Goal: Task Accomplishment & Management: Manage account settings

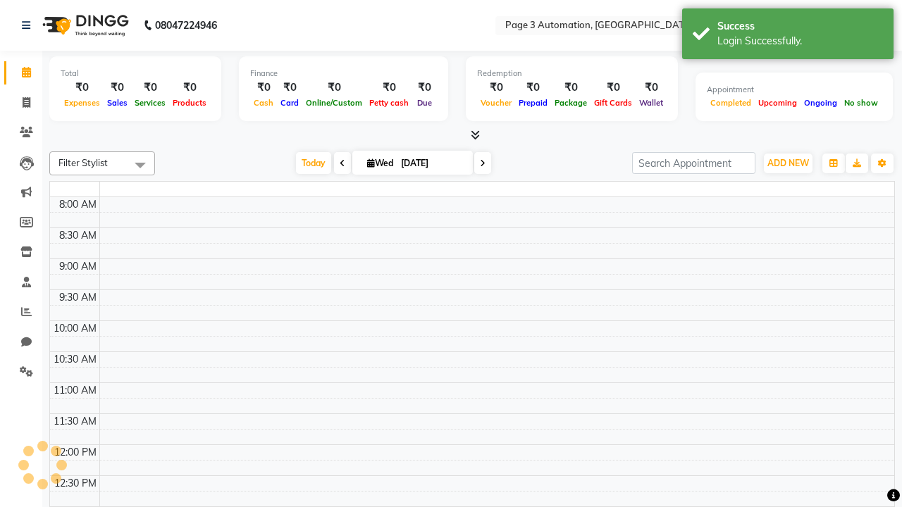
select select "en"
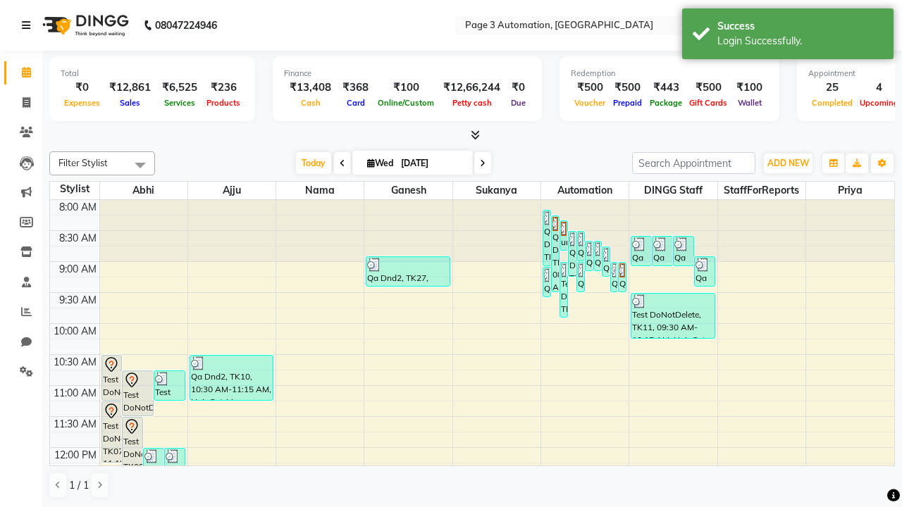
click at [29, 25] on icon at bounding box center [26, 25] width 8 height 10
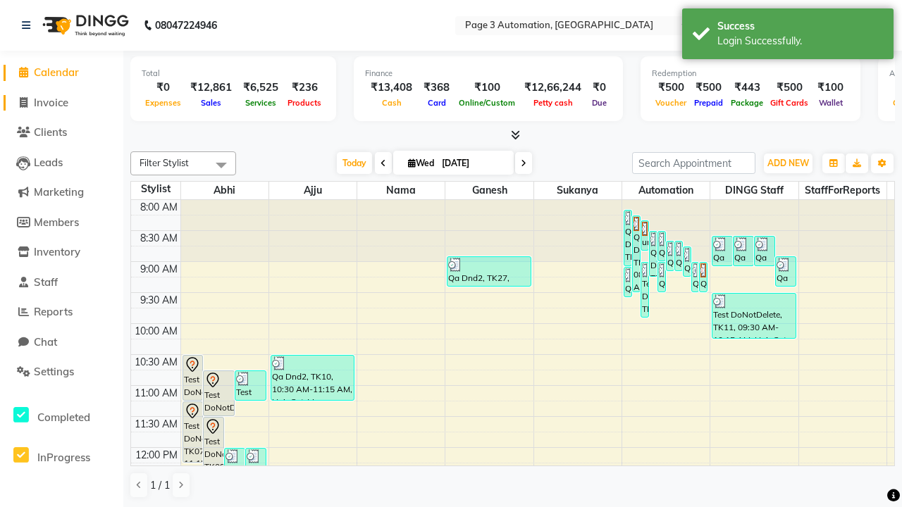
click at [61, 102] on span "Invoice" at bounding box center [51, 102] width 35 height 13
select select "2774"
select select "service"
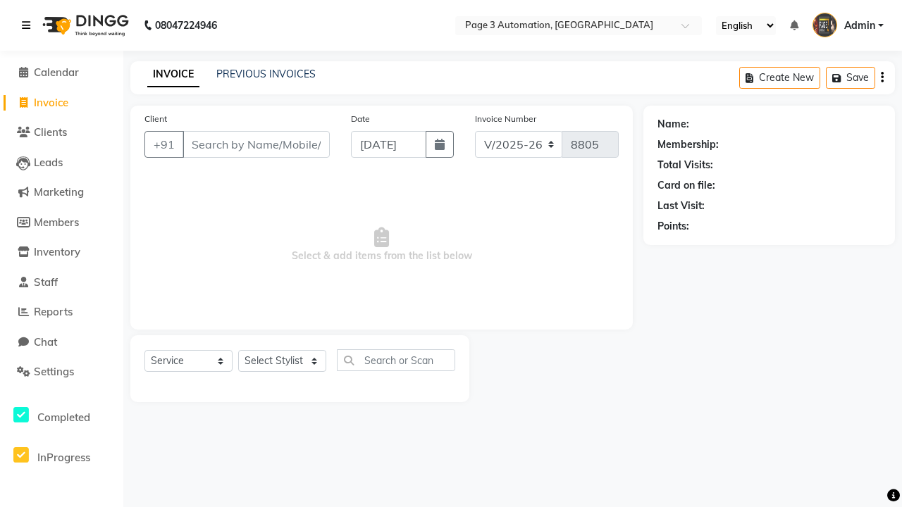
click at [29, 25] on icon at bounding box center [26, 25] width 8 height 10
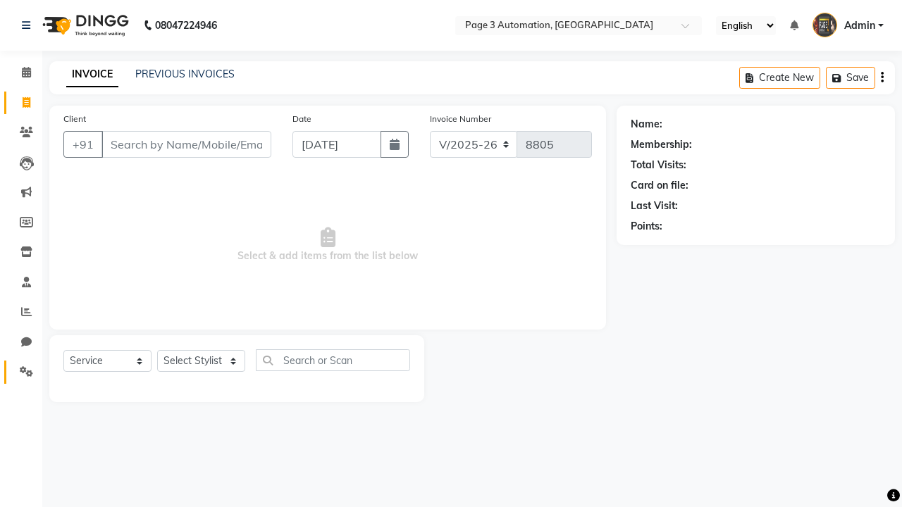
click at [21, 372] on icon at bounding box center [26, 371] width 13 height 11
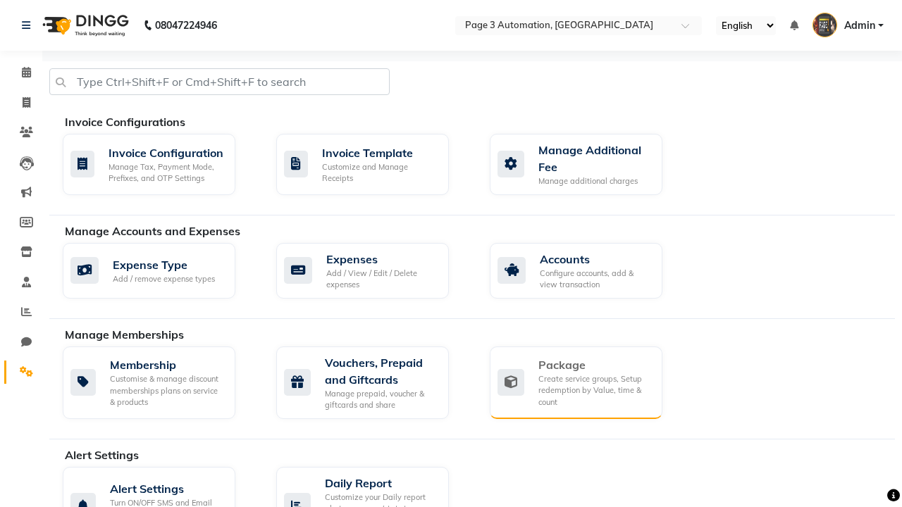
click at [594, 365] on div "Package" at bounding box center [594, 364] width 113 height 17
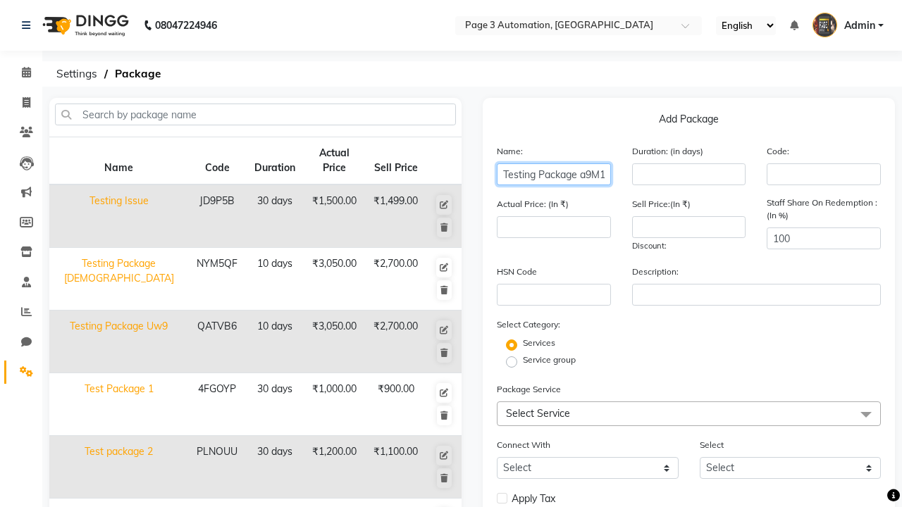
type input "Testing Package a9M1B"
type input "10"
type input "3050"
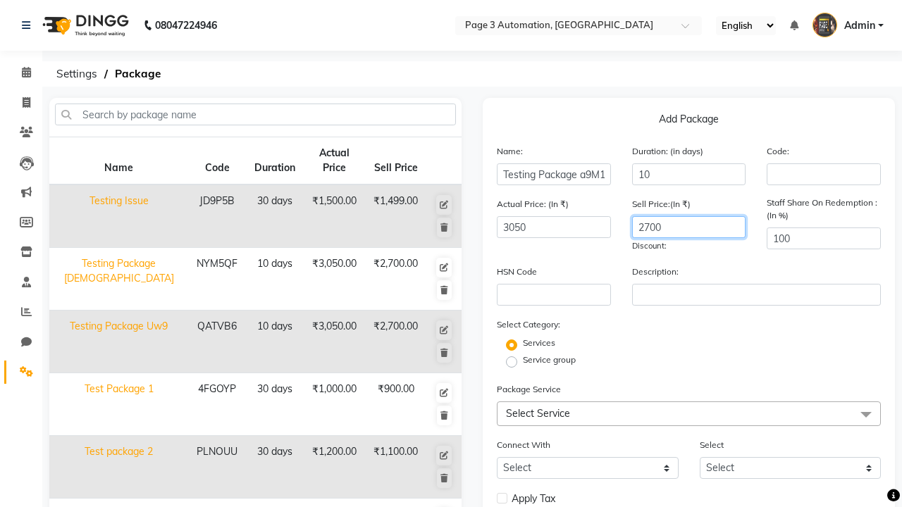
type input "2700"
click at [549, 360] on label "Service group" at bounding box center [549, 360] width 53 height 13
click at [521, 360] on input "Service group" at bounding box center [515, 360] width 9 height 9
radio input "true"
radio input "false"
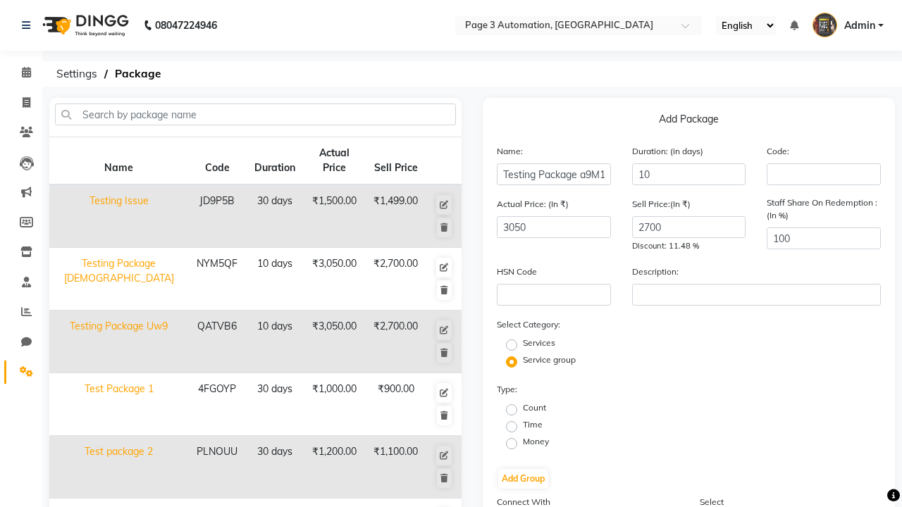
click at [534, 408] on label "Count" at bounding box center [534, 408] width 23 height 13
click at [521, 408] on input "Count" at bounding box center [515, 408] width 9 height 9
radio input "true"
click at [523, 479] on button "Add Group" at bounding box center [523, 479] width 50 height 20
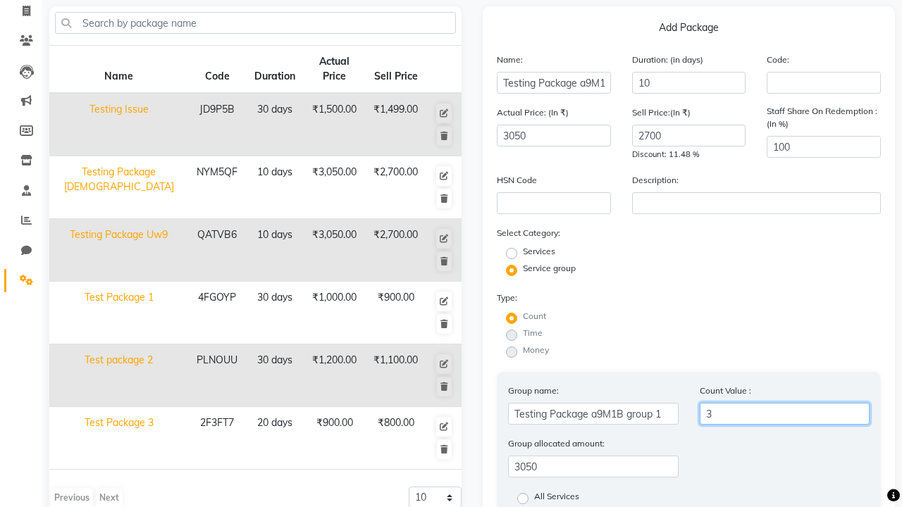
type input "3"
click at [557, 499] on label "All Services" at bounding box center [556, 498] width 45 height 17
click at [532, 499] on input "All Services" at bounding box center [527, 497] width 9 height 9
radio input "true"
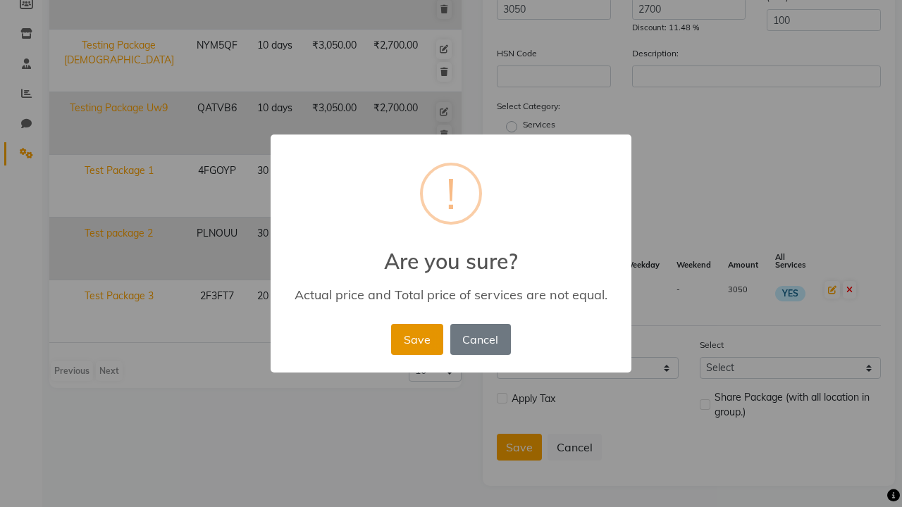
click at [416, 339] on button "Save" at bounding box center [416, 339] width 51 height 31
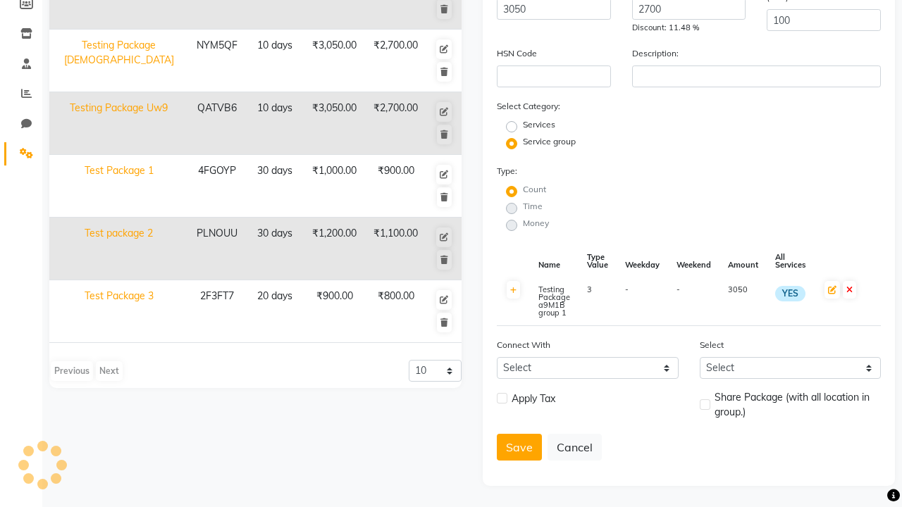
radio input "true"
radio input "false"
select select
checkbox input "false"
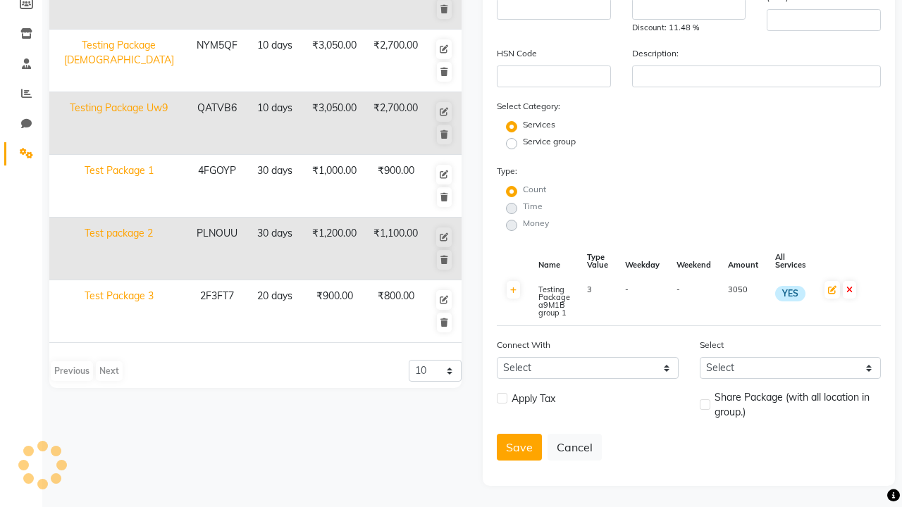
scroll to position [120, 0]
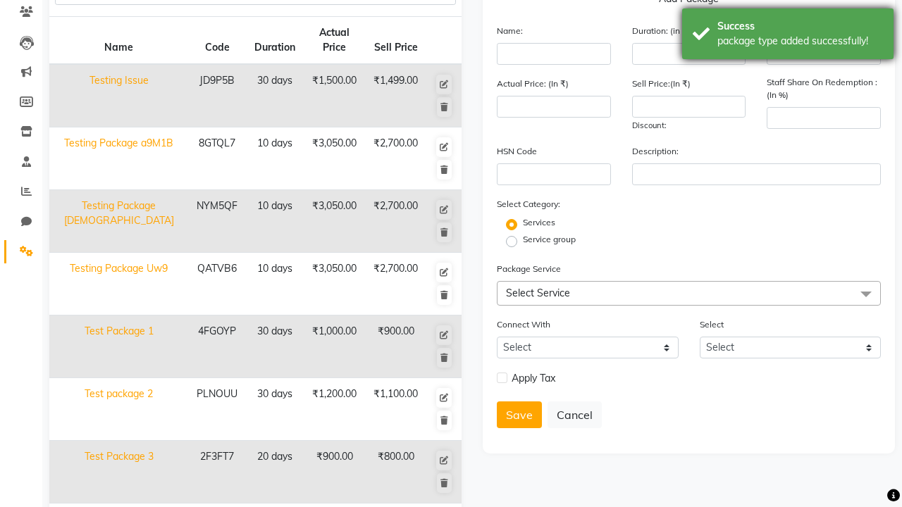
click at [788, 36] on div "package type added successfully!" at bounding box center [800, 41] width 166 height 15
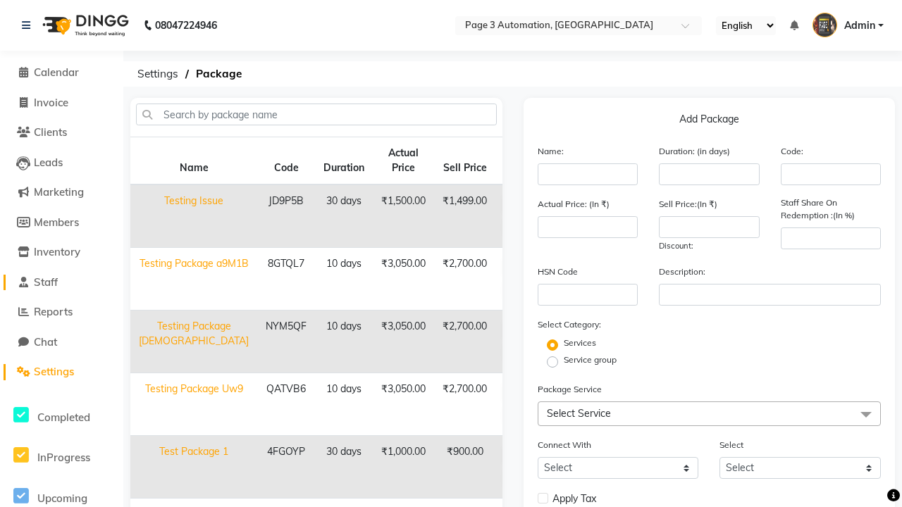
click at [61, 282] on link "Staff" at bounding box center [62, 283] width 116 height 16
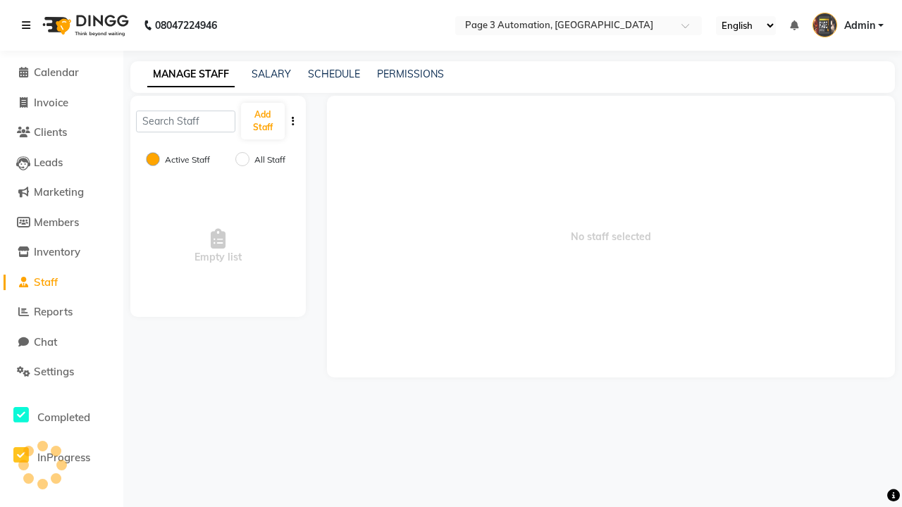
click at [29, 25] on icon at bounding box center [26, 25] width 8 height 10
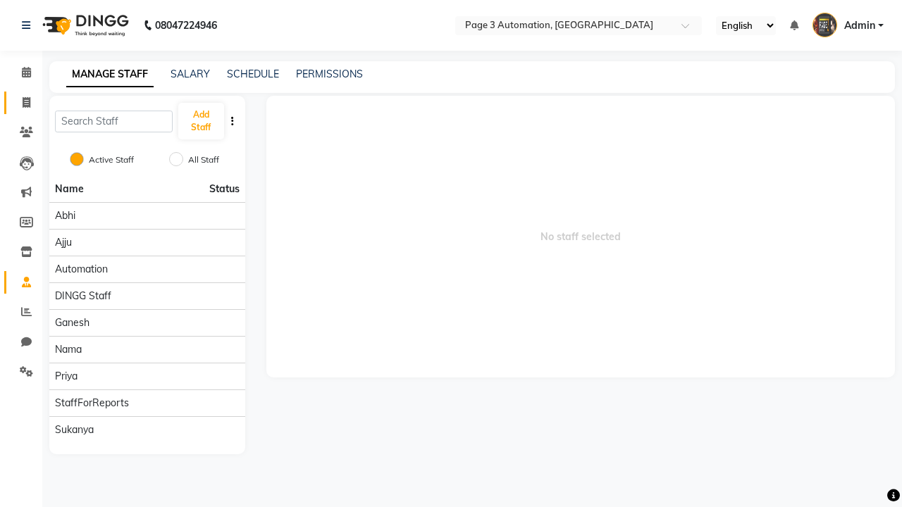
click at [21, 102] on span at bounding box center [26, 103] width 25 height 16
select select "2774"
select select "service"
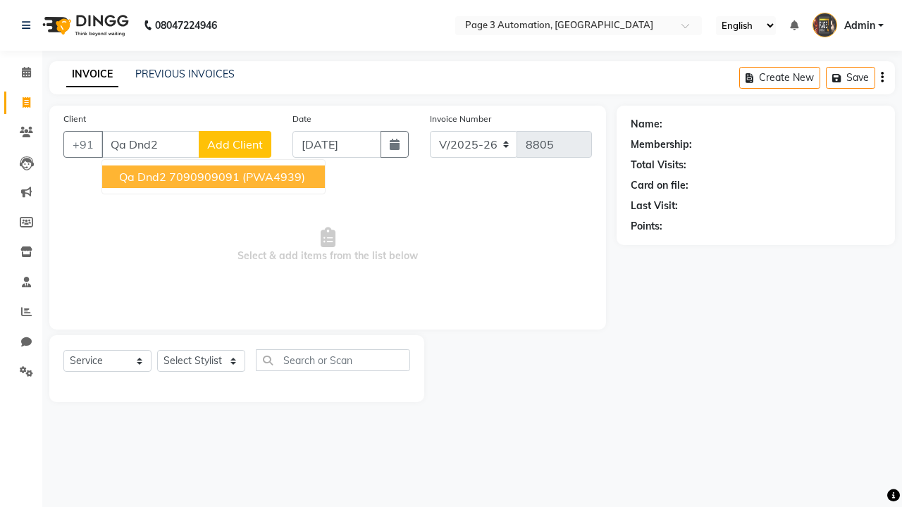
click at [215, 177] on ngb-highlight "7090909091" at bounding box center [204, 177] width 70 height 14
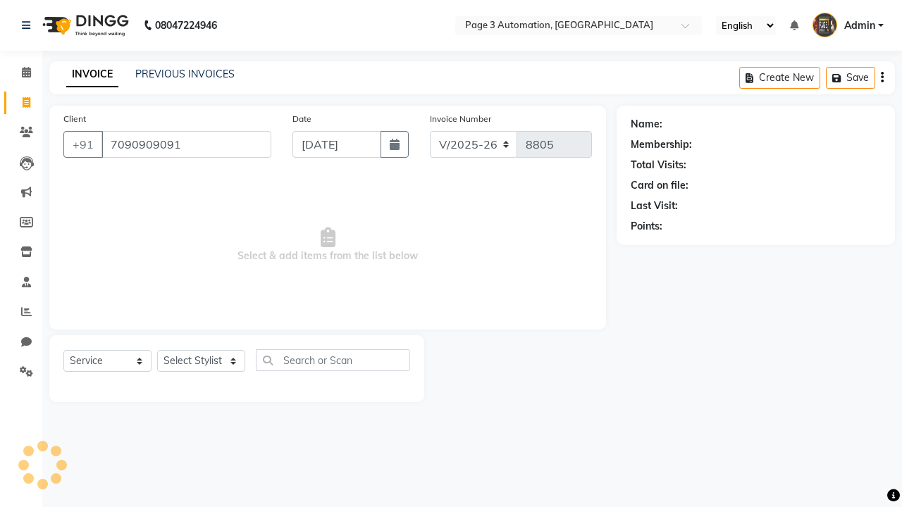
type input "7090909091"
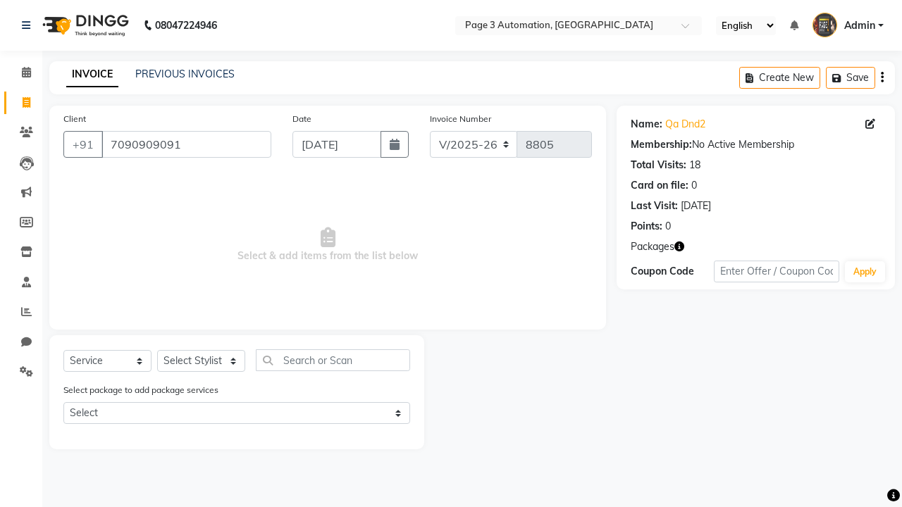
select select "package"
select select "77829"
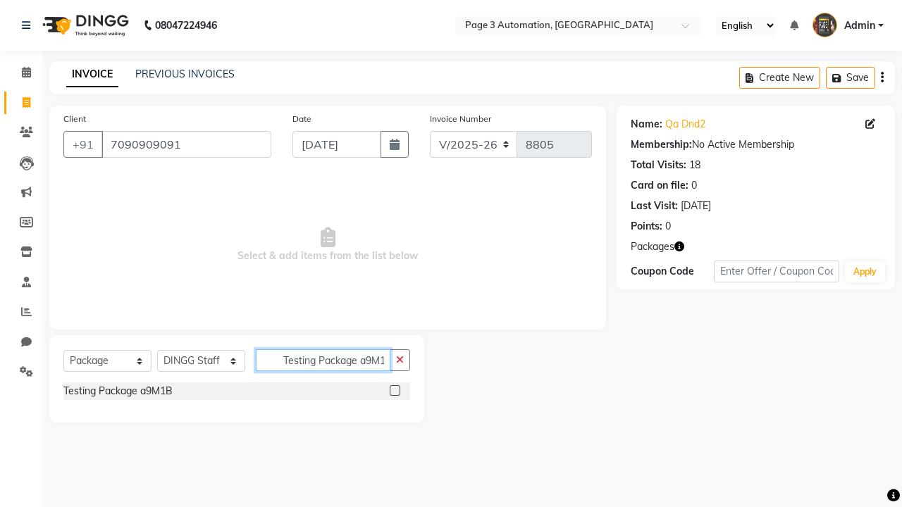
type input "Testing Package a9M1B"
click at [395, 390] on label at bounding box center [395, 390] width 11 height 11
click at [395, 390] on input "checkbox" at bounding box center [394, 391] width 9 height 9
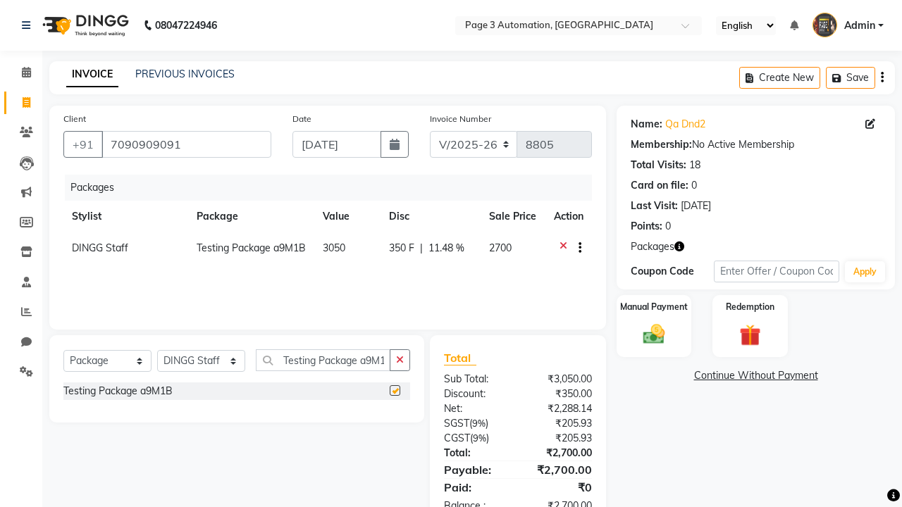
checkbox input "false"
click at [654, 307] on label "Manual Payment" at bounding box center [654, 306] width 70 height 13
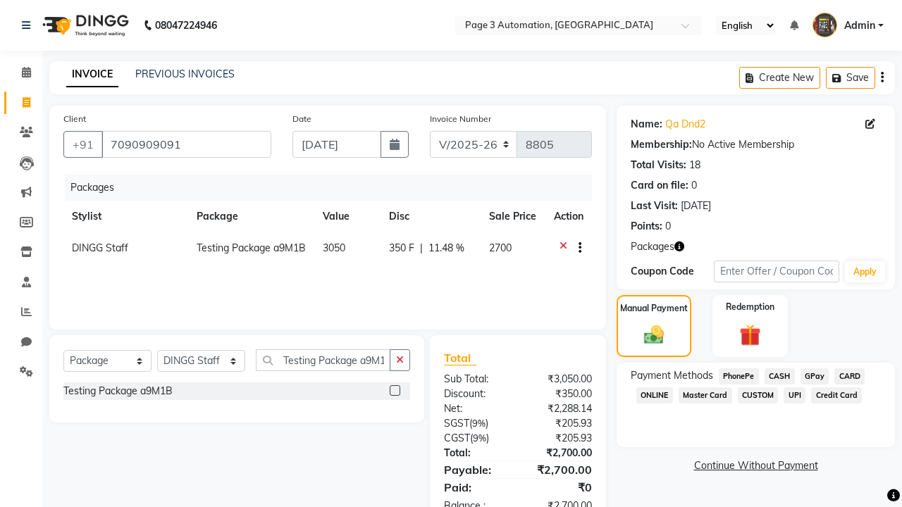
click at [779, 376] on span "CASH" at bounding box center [779, 376] width 30 height 16
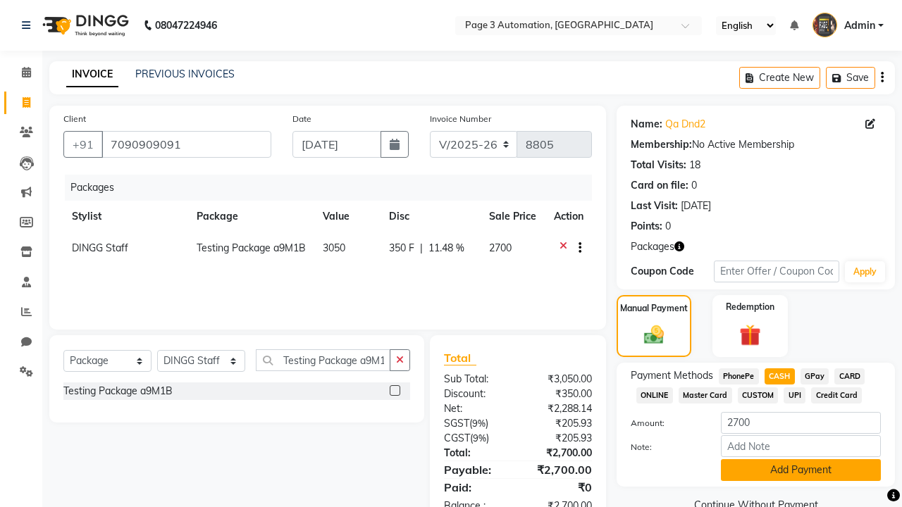
click at [800, 470] on button "Add Payment" at bounding box center [801, 470] width 160 height 22
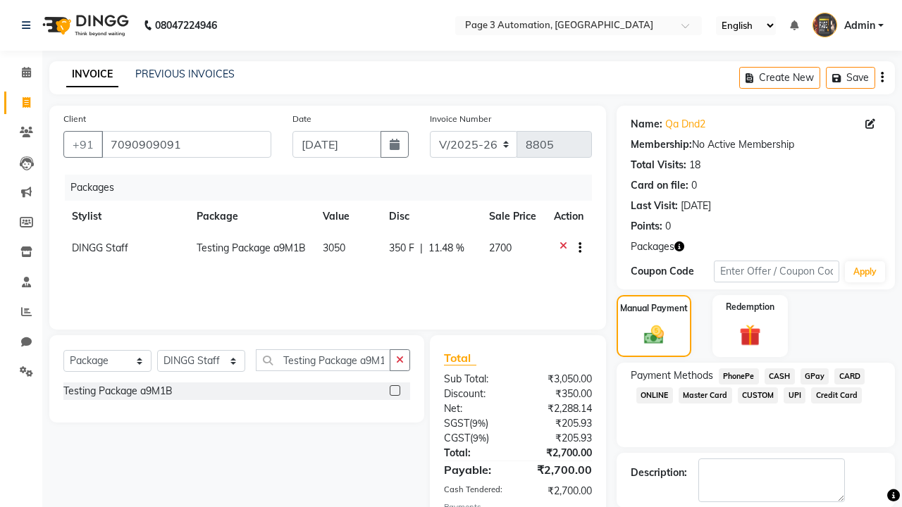
checkbox input "false"
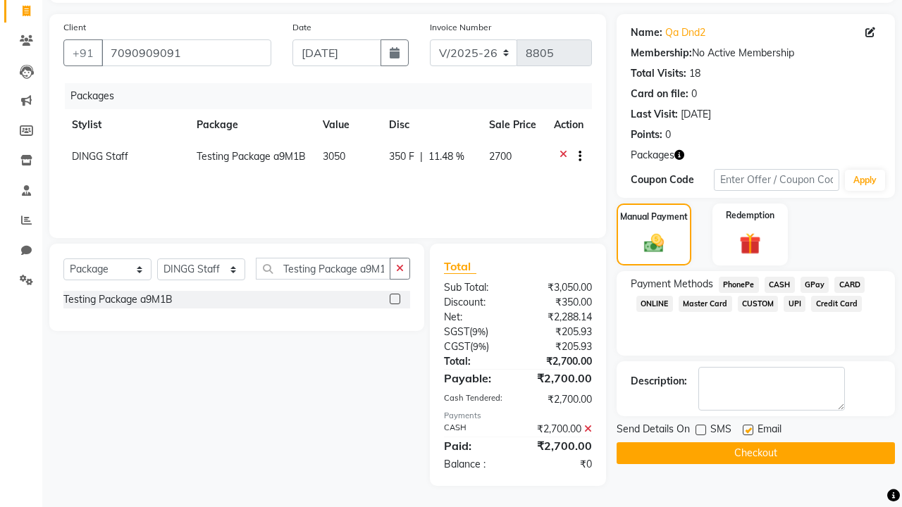
click at [748, 430] on label at bounding box center [748, 430] width 11 height 11
click at [748, 430] on input "checkbox" at bounding box center [747, 430] width 9 height 9
checkbox input "false"
click at [755, 453] on button "Checkout" at bounding box center [755, 453] width 278 height 22
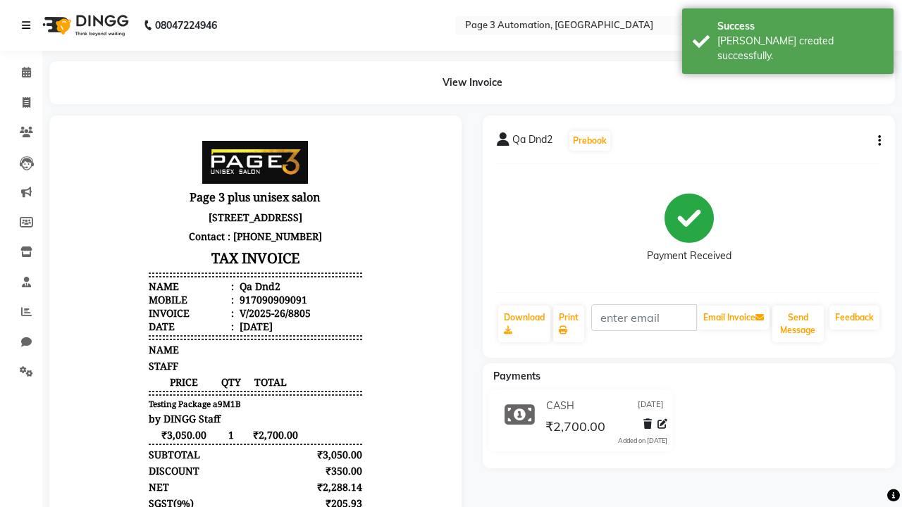
click at [788, 36] on div "[PERSON_NAME] created successfully." at bounding box center [800, 49] width 166 height 30
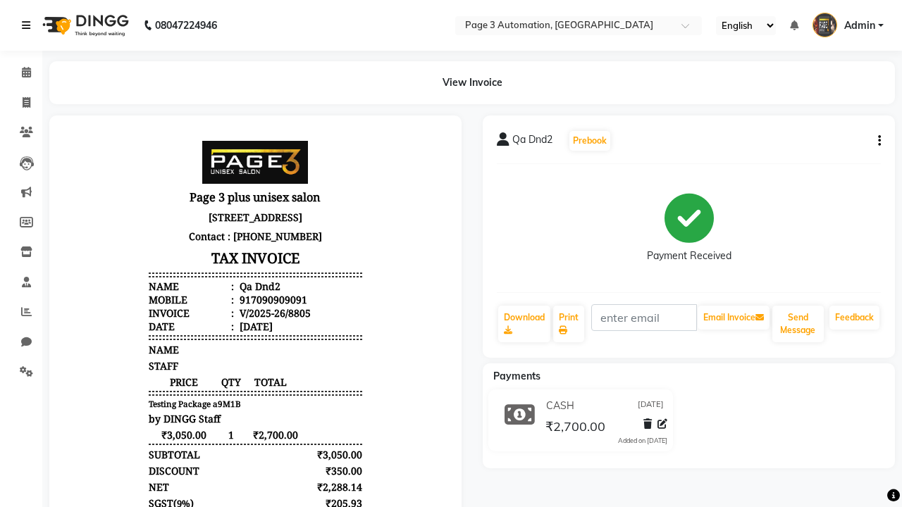
click at [29, 25] on icon at bounding box center [26, 25] width 8 height 10
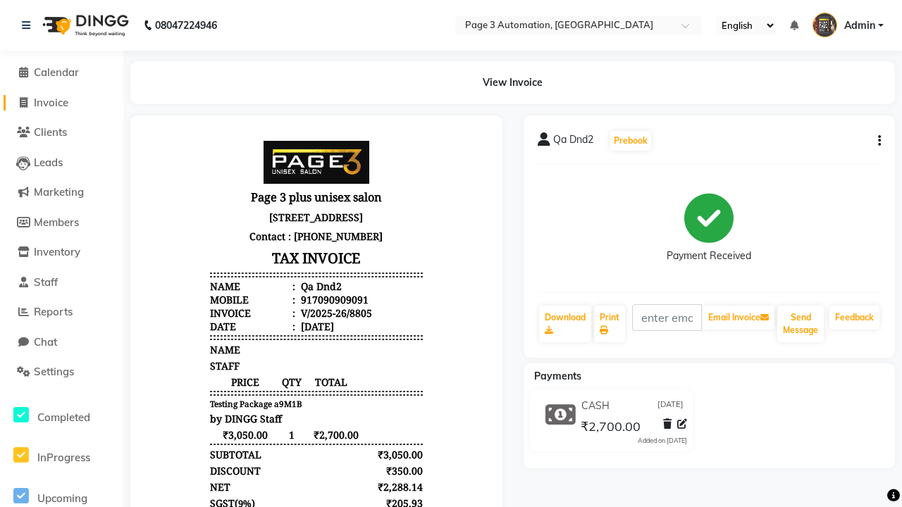
click at [61, 102] on span "Invoice" at bounding box center [51, 102] width 35 height 13
select select "2774"
select select "service"
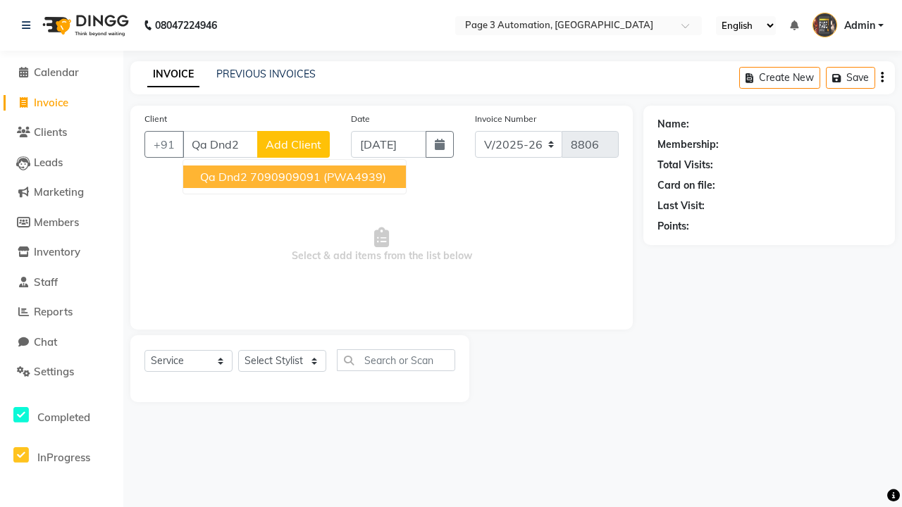
click at [296, 177] on ngb-highlight "7090909091" at bounding box center [285, 177] width 70 height 14
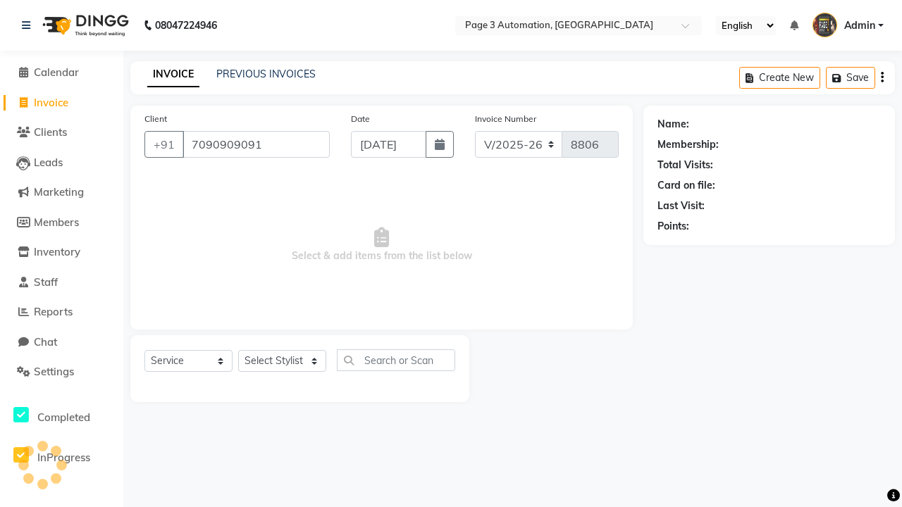
type input "7090909091"
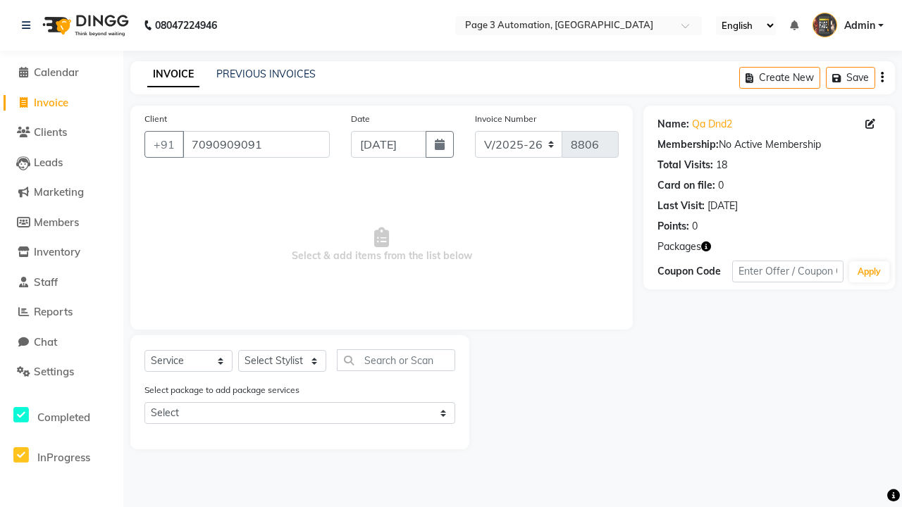
select select "77829"
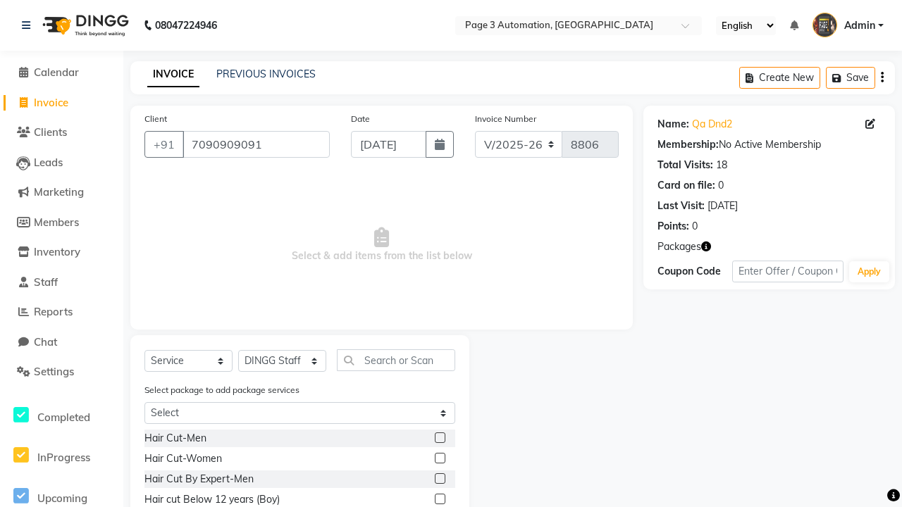
click at [439, 500] on label at bounding box center [440, 499] width 11 height 11
click at [439, 500] on input "checkbox" at bounding box center [439, 499] width 9 height 9
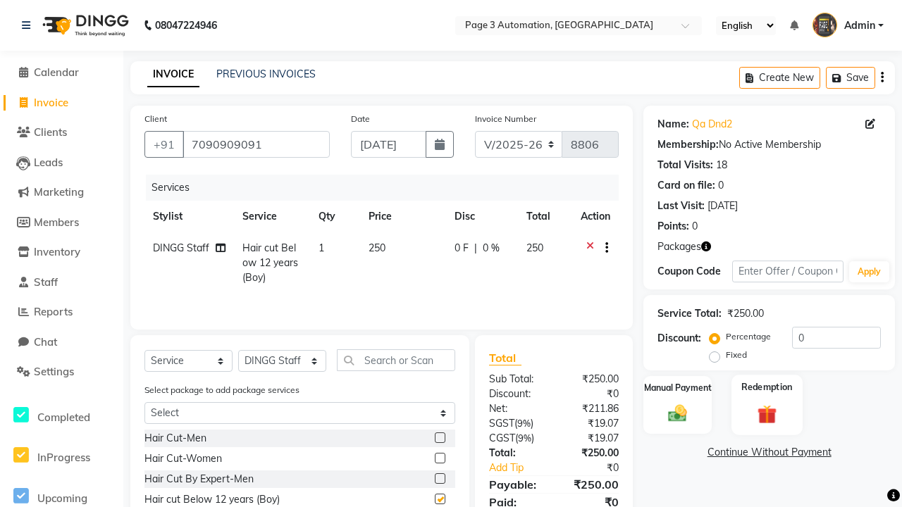
click at [767, 387] on label "Redemption" at bounding box center [766, 386] width 51 height 13
checkbox input "false"
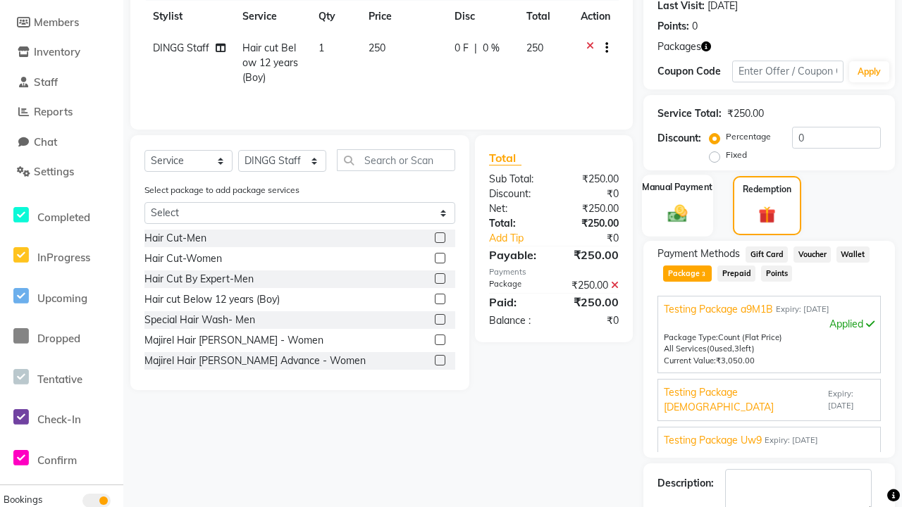
click at [677, 187] on label "Manual Payment" at bounding box center [678, 186] width 70 height 13
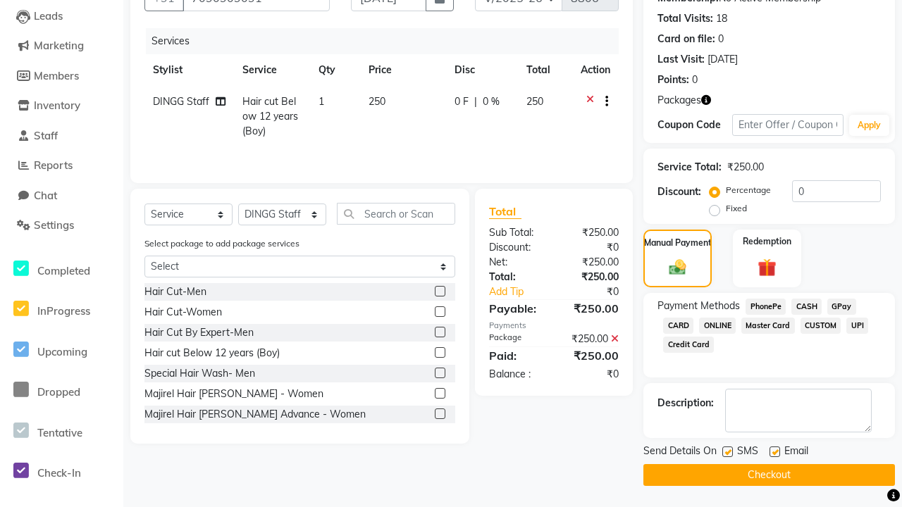
click at [806, 306] on span "CASH" at bounding box center [806, 307] width 30 height 16
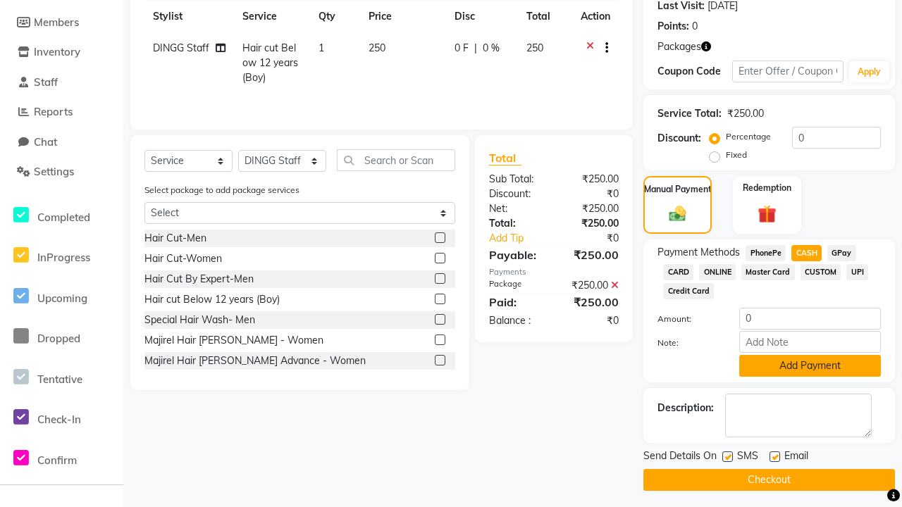
click at [810, 366] on button "Add Payment" at bounding box center [810, 366] width 142 height 22
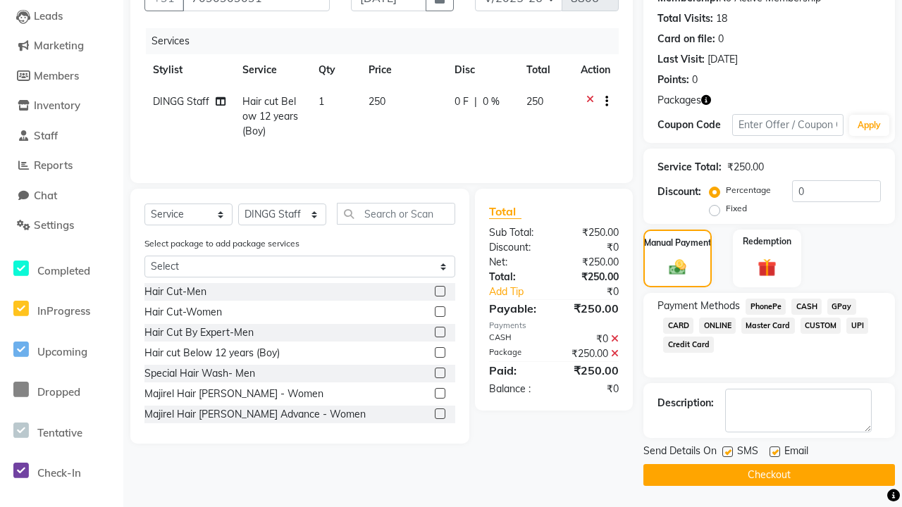
scroll to position [147, 0]
click at [727, 452] on label at bounding box center [727, 452] width 11 height 11
click at [727, 452] on input "checkbox" at bounding box center [726, 452] width 9 height 9
checkbox input "false"
click at [774, 452] on label at bounding box center [774, 452] width 11 height 11
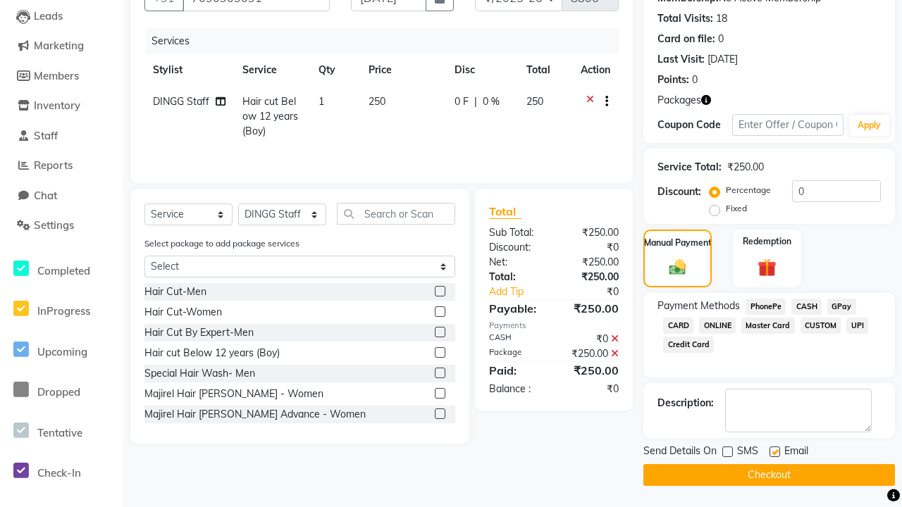
click at [774, 452] on input "checkbox" at bounding box center [773, 452] width 9 height 9
checkbox input "false"
click at [769, 475] on button "Checkout" at bounding box center [769, 475] width 252 height 22
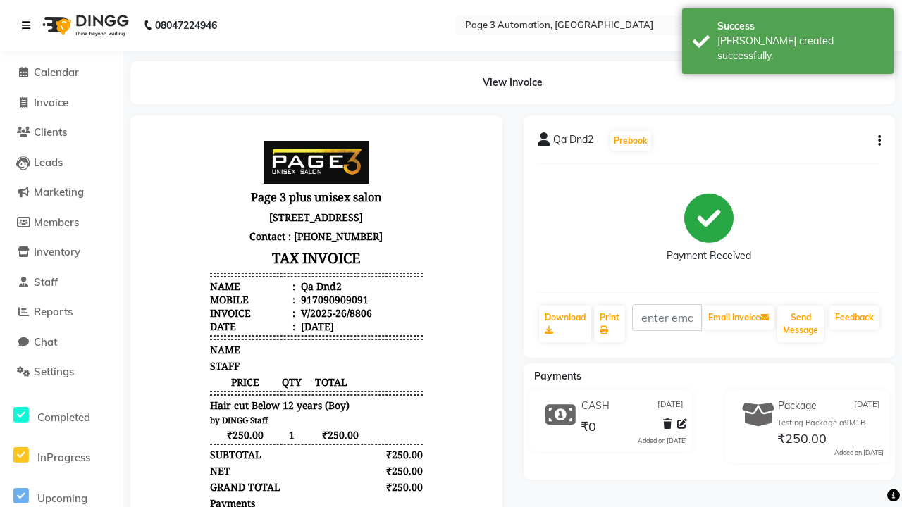
click at [788, 36] on div "[PERSON_NAME] created successfully." at bounding box center [800, 49] width 166 height 30
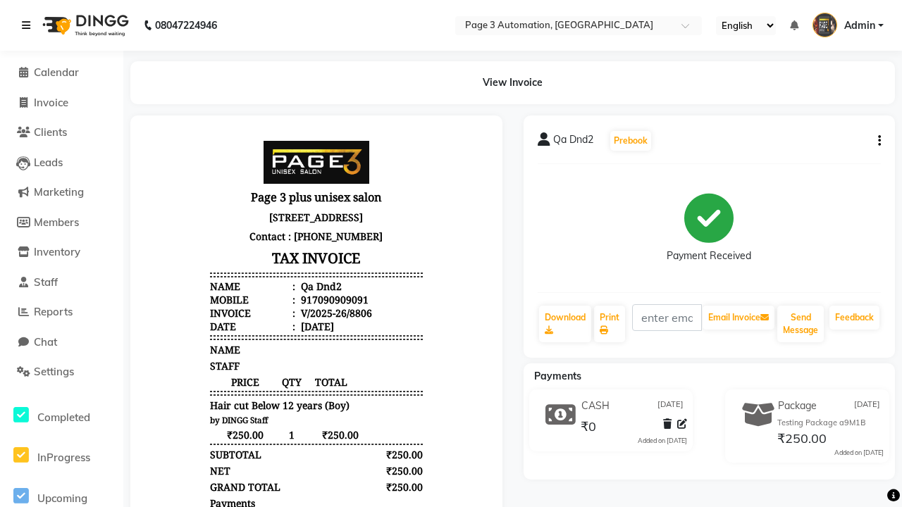
click at [29, 25] on icon at bounding box center [26, 25] width 8 height 10
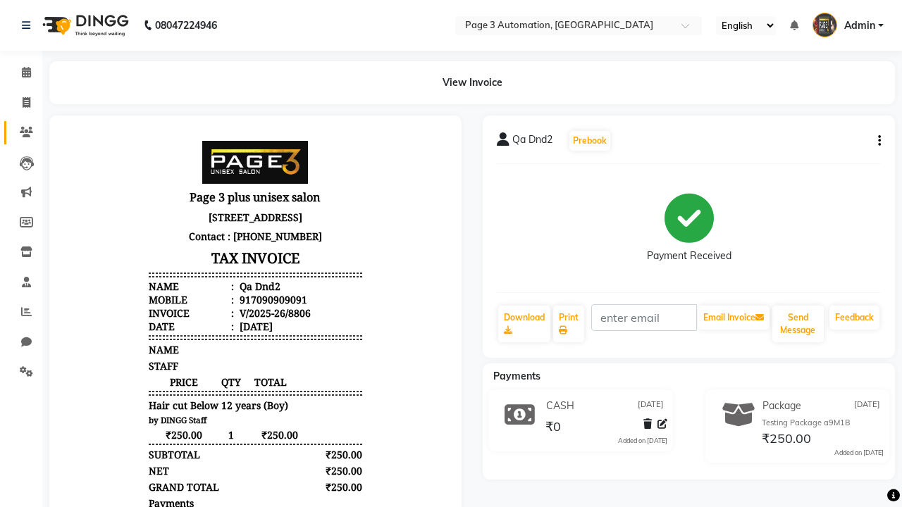
click at [21, 132] on icon at bounding box center [26, 132] width 13 height 11
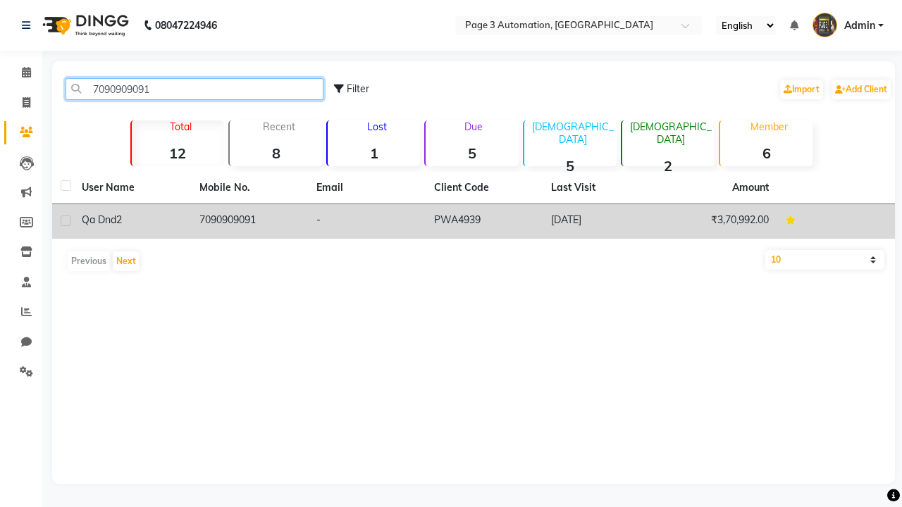
type input "7090909091"
click at [249, 221] on td "7090909091" at bounding box center [250, 221] width 118 height 35
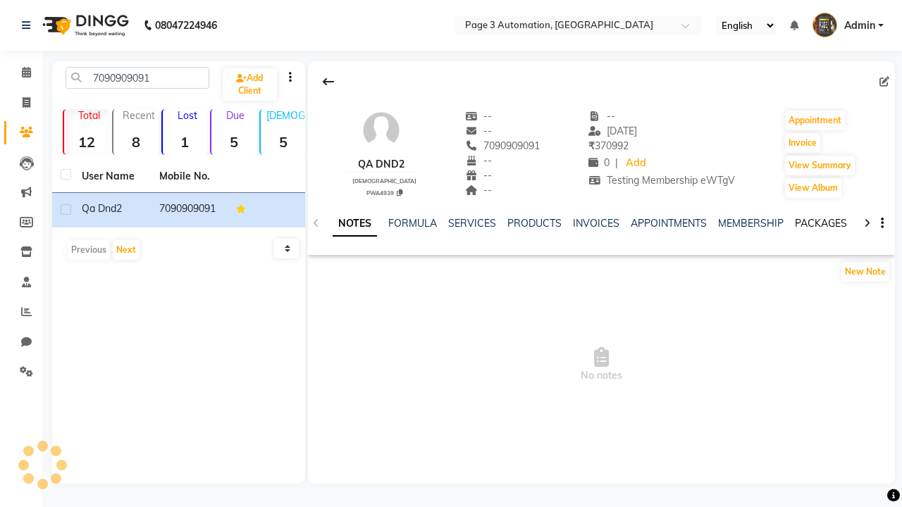
click at [820, 223] on link "PACKAGES" at bounding box center [821, 223] width 52 height 13
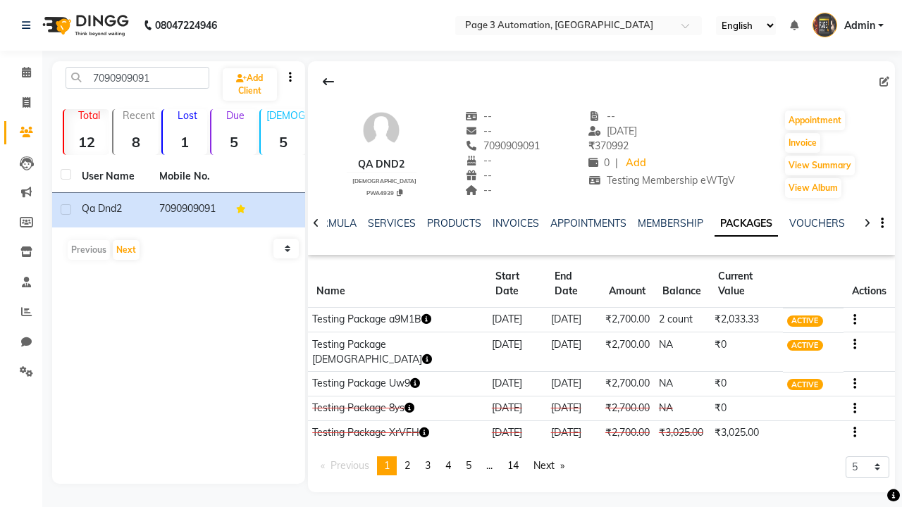
click at [850, 312] on button "button" at bounding box center [852, 319] width 8 height 15
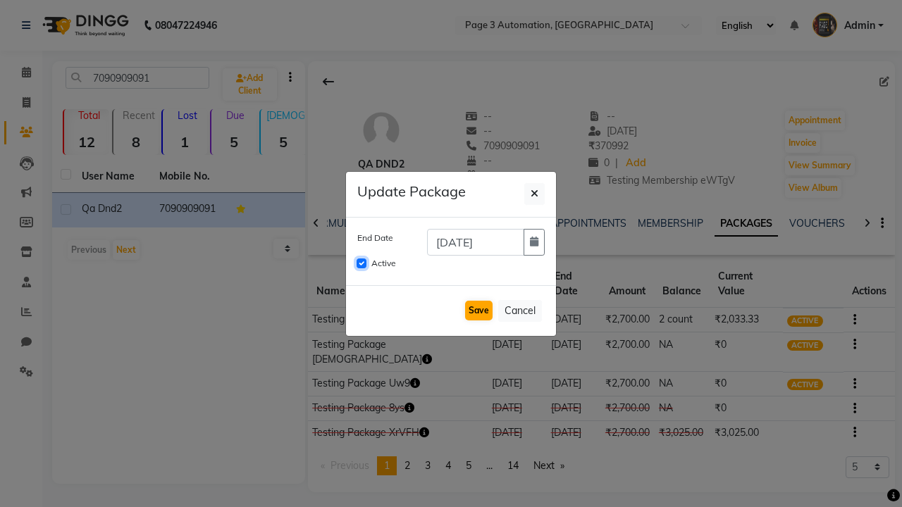
click at [361, 263] on input "Active" at bounding box center [361, 264] width 10 height 10
checkbox input "false"
click at [478, 311] on button "Save" at bounding box center [478, 311] width 27 height 20
checkbox input "false"
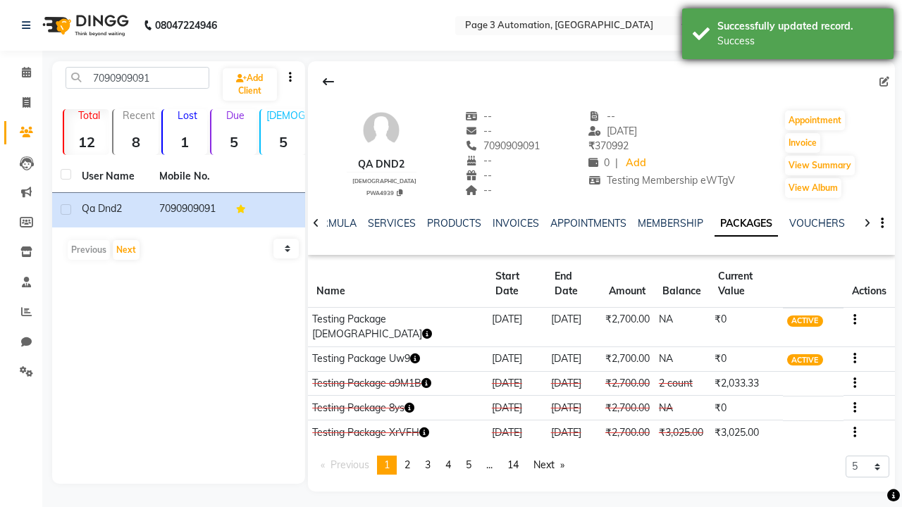
click at [788, 36] on div "Success" at bounding box center [800, 41] width 166 height 15
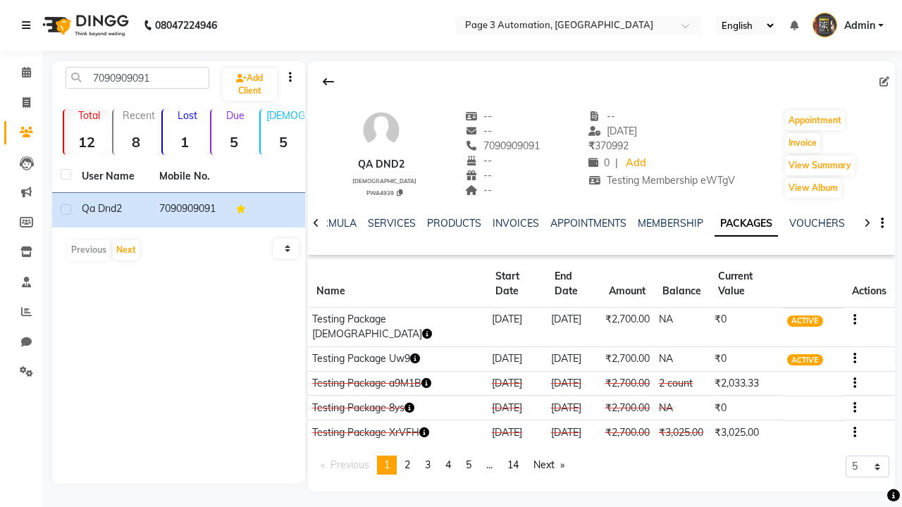
click at [29, 25] on icon at bounding box center [26, 25] width 8 height 10
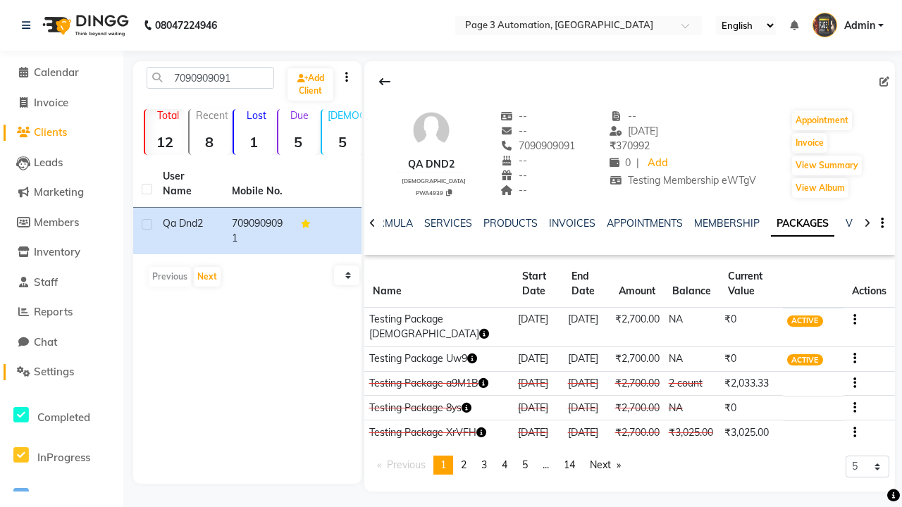
click at [61, 372] on span "Settings" at bounding box center [54, 371] width 40 height 13
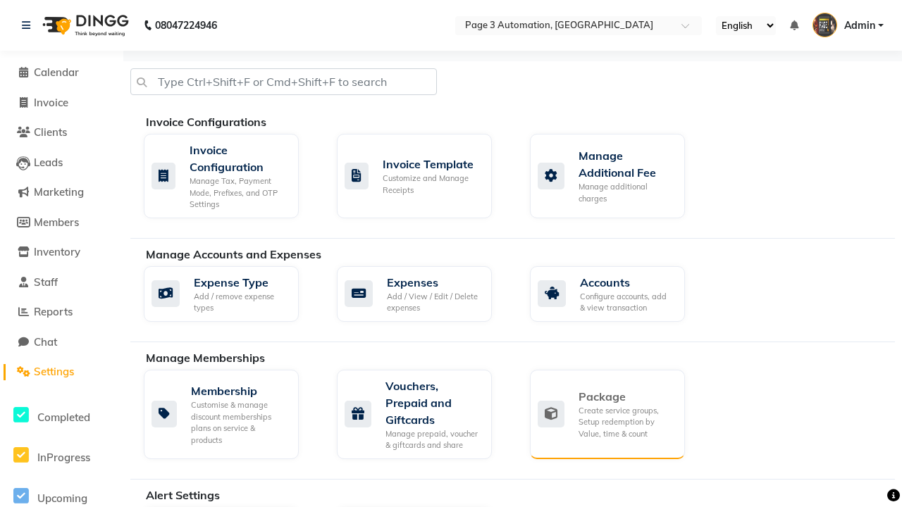
click at [626, 397] on div "Package" at bounding box center [625, 396] width 95 height 17
